Goal: Information Seeking & Learning: Learn about a topic

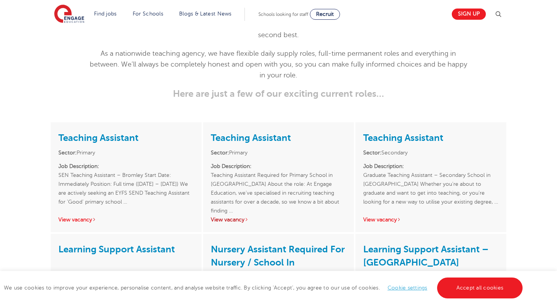
scroll to position [1028, 0]
click at [82, 217] on link "View vacancy" at bounding box center [77, 220] width 38 height 6
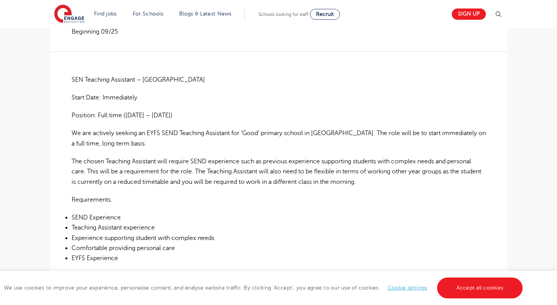
scroll to position [174, 0]
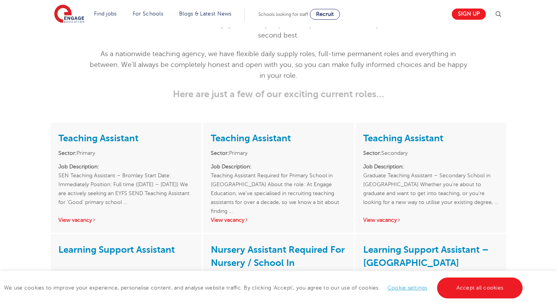
scroll to position [1028, 0]
click at [237, 217] on link "View vacancy" at bounding box center [230, 220] width 38 height 6
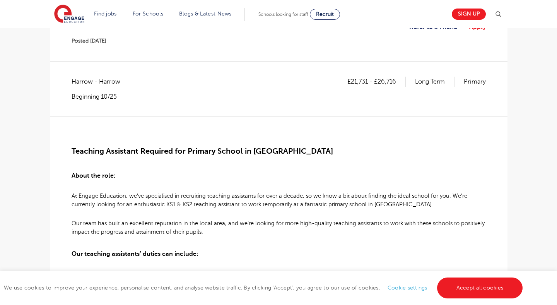
scroll to position [0, 0]
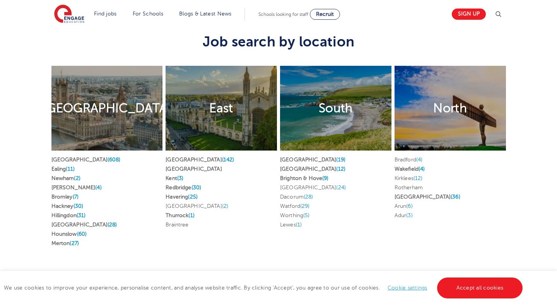
scroll to position [1469, 0]
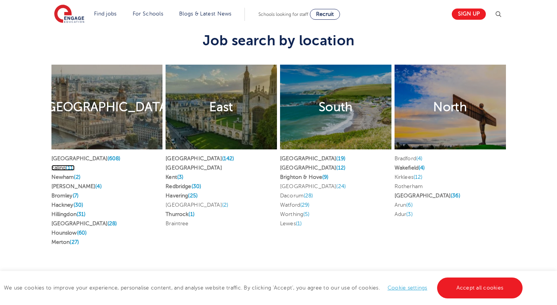
click at [72, 165] on span "(11)" at bounding box center [70, 168] width 9 height 6
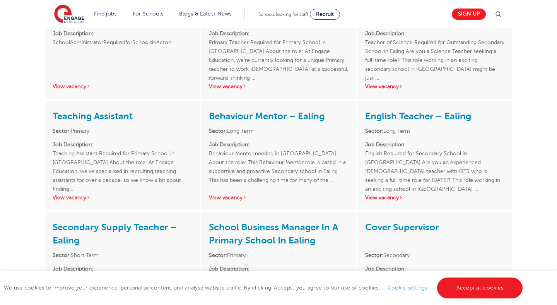
scroll to position [942, 0]
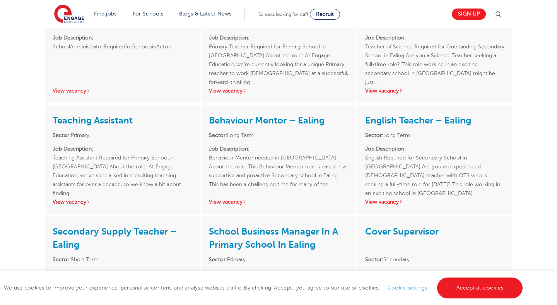
click at [80, 199] on link "View vacancy" at bounding box center [72, 202] width 38 height 6
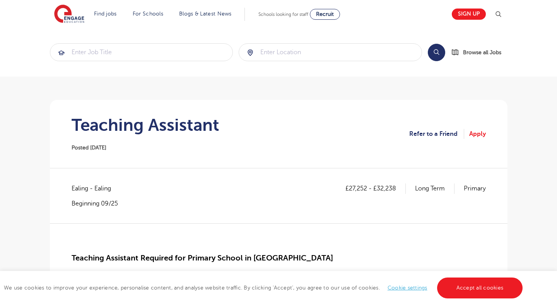
click at [315, 131] on section "Teaching Assistant Posted [DATE] Refer to a Friend Apply" at bounding box center [278, 134] width 445 height 68
